Goal: Check status: Check status

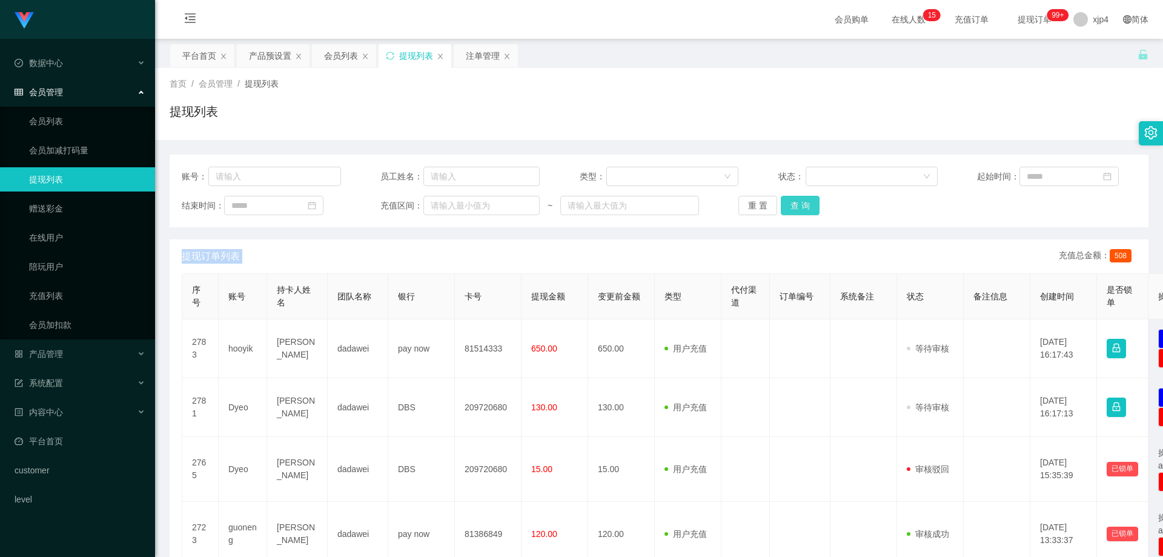
click at [790, 202] on button "查 询" at bounding box center [800, 205] width 39 height 19
click at [790, 202] on div "重 置 查 询" at bounding box center [817, 205] width 159 height 19
click at [790, 202] on button "查 询" at bounding box center [800, 205] width 39 height 19
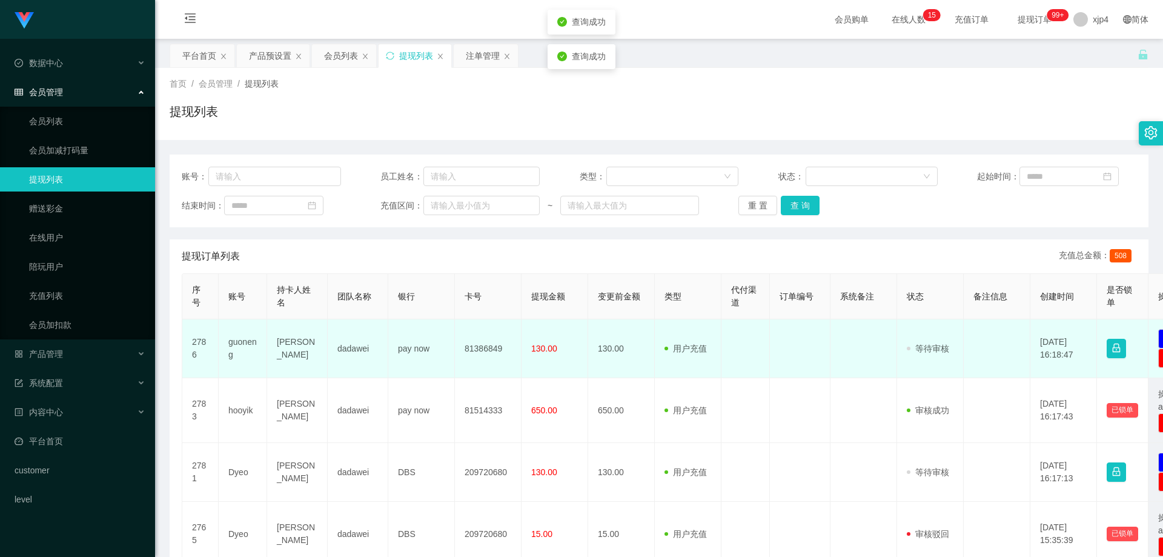
click at [225, 352] on td "guoneng" at bounding box center [243, 348] width 48 height 59
click at [239, 348] on td "guoneng" at bounding box center [243, 348] width 48 height 59
copy td "guoneng"
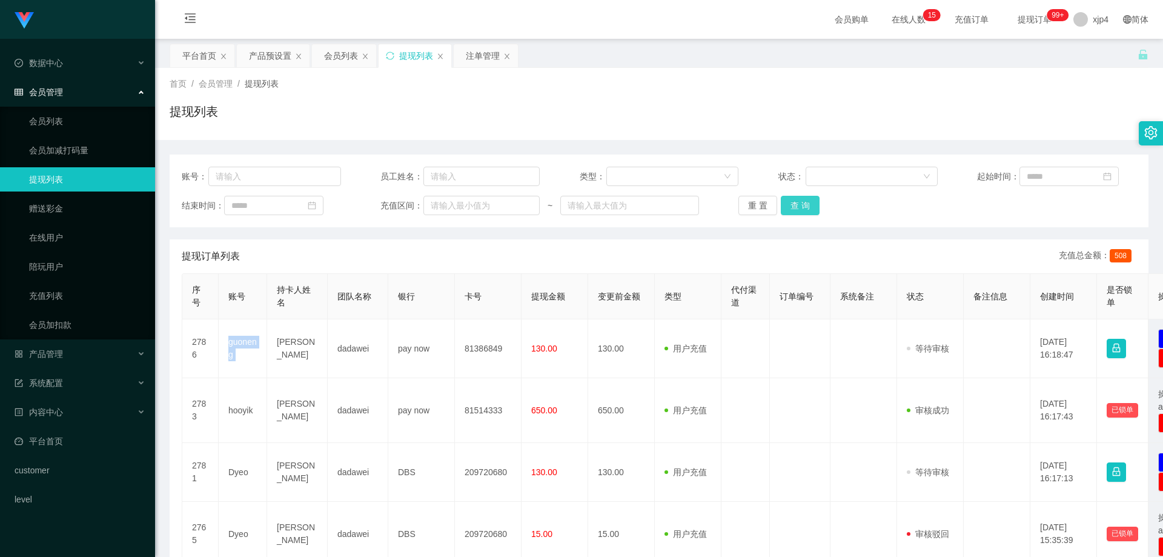
click at [802, 205] on button "查 询" at bounding box center [800, 205] width 39 height 19
click at [802, 205] on div "重 置 查 询" at bounding box center [817, 205] width 159 height 19
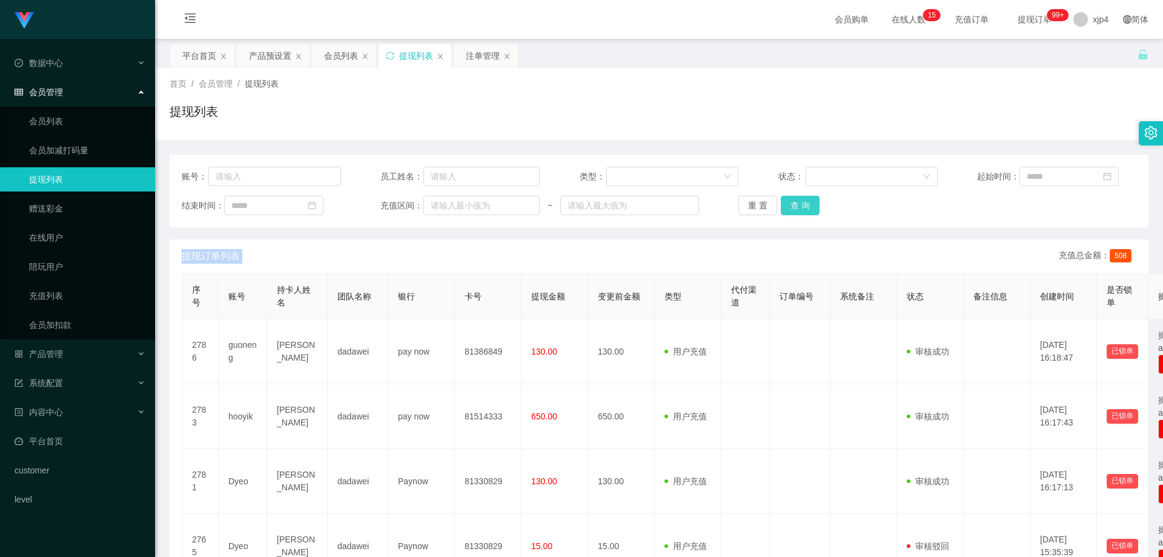
click at [802, 205] on div "重 置 查 询" at bounding box center [817, 205] width 159 height 19
click at [802, 205] on button "查 询" at bounding box center [800, 205] width 39 height 19
